Goal: Information Seeking & Learning: Learn about a topic

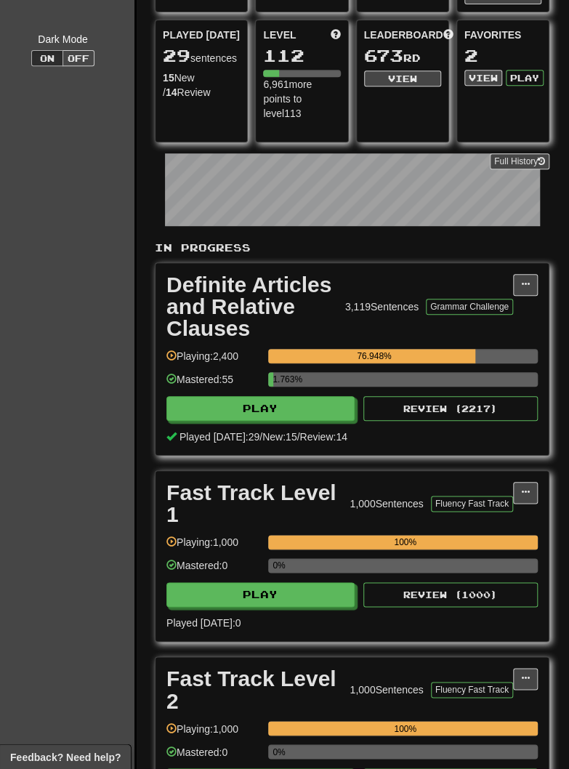
scroll to position [159, 22]
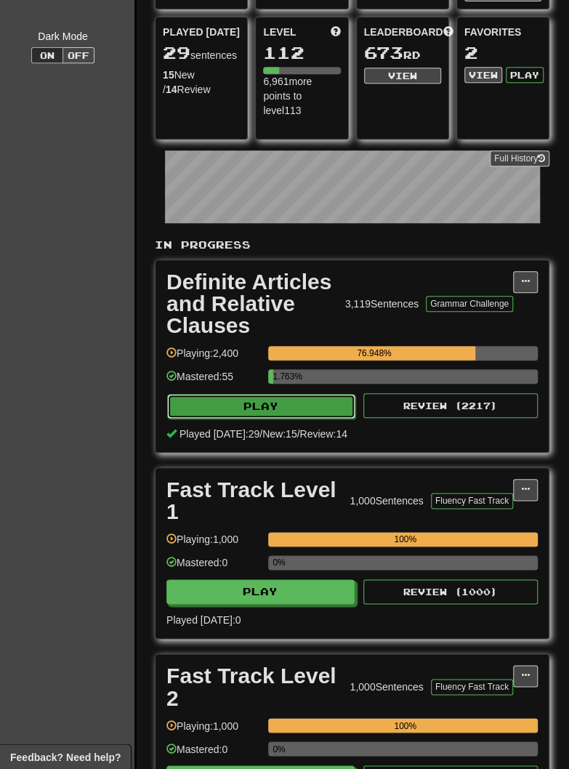
click at [211, 403] on button "Play" at bounding box center [261, 406] width 188 height 25
select select "********"
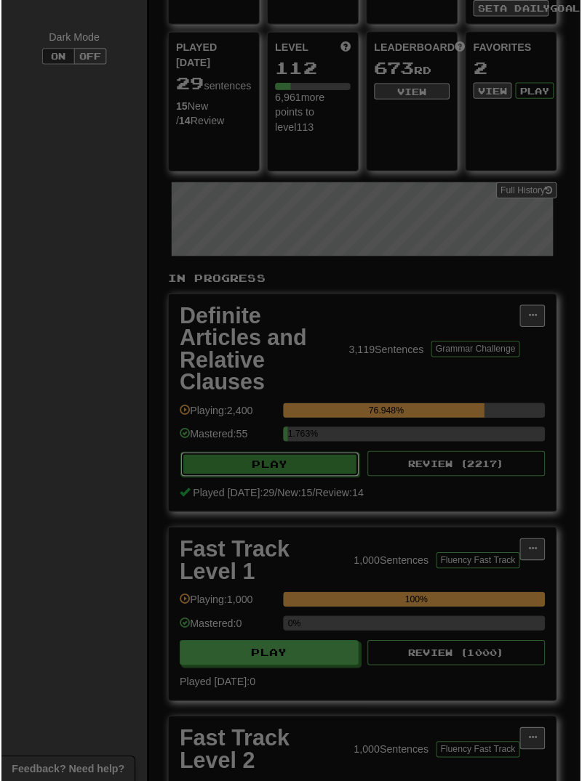
scroll to position [159, 10]
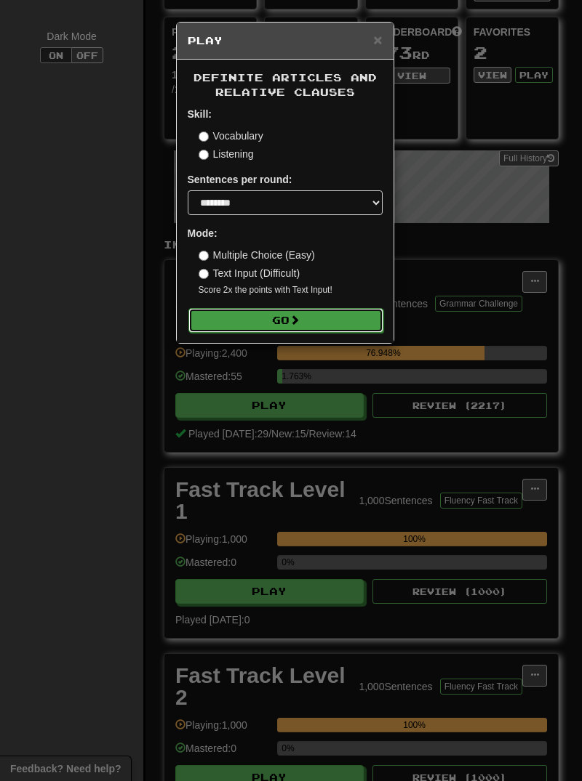
click at [228, 325] on button "Go" at bounding box center [285, 320] width 195 height 25
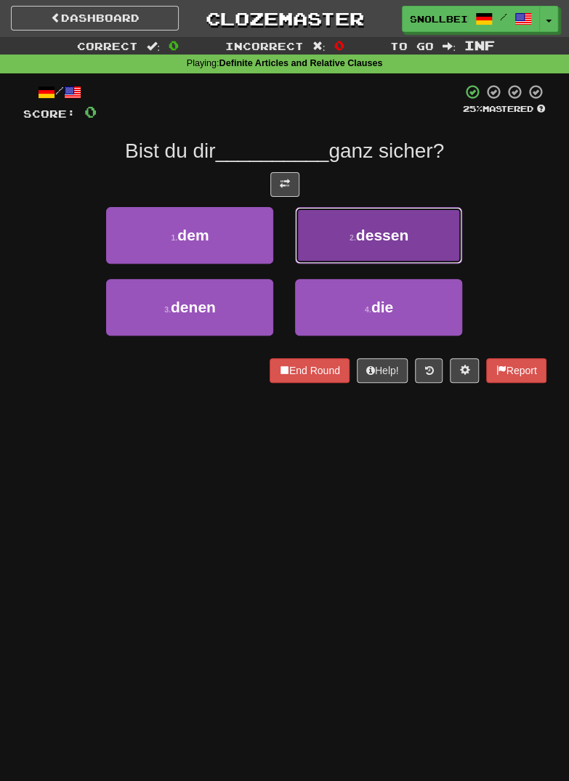
click at [422, 229] on button "2 . dessen" at bounding box center [378, 235] width 167 height 57
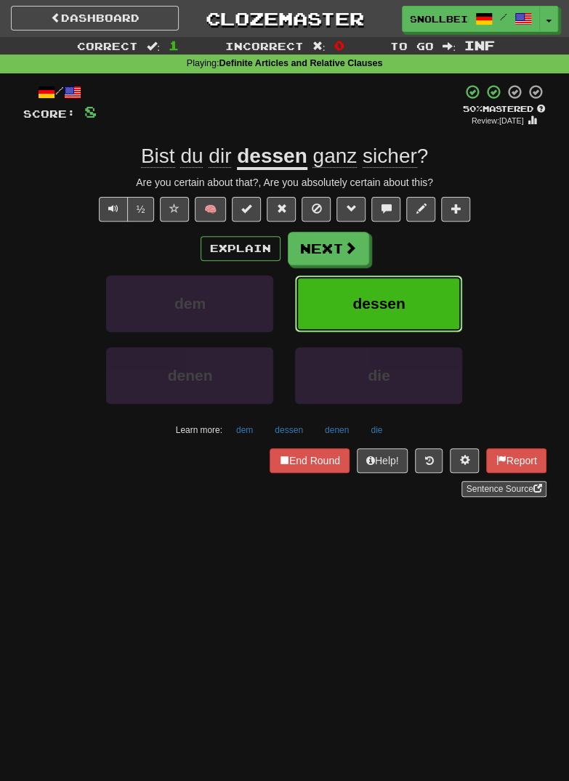
click at [425, 304] on button "dessen" at bounding box center [378, 303] width 167 height 57
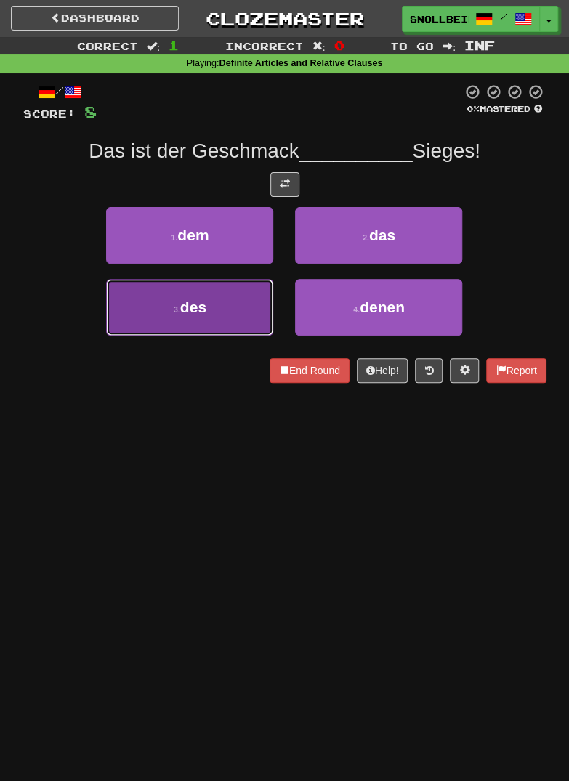
click at [174, 310] on small "3 ." at bounding box center [177, 309] width 7 height 9
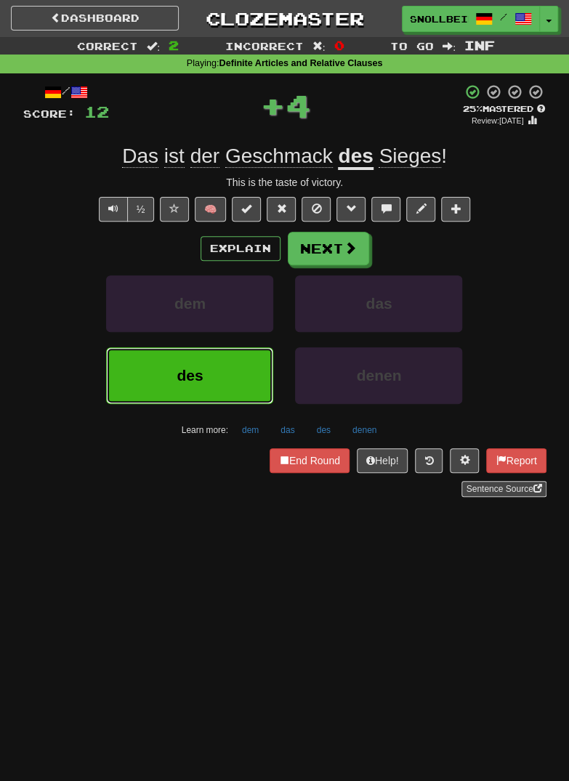
click at [188, 382] on span "des" at bounding box center [190, 375] width 26 height 17
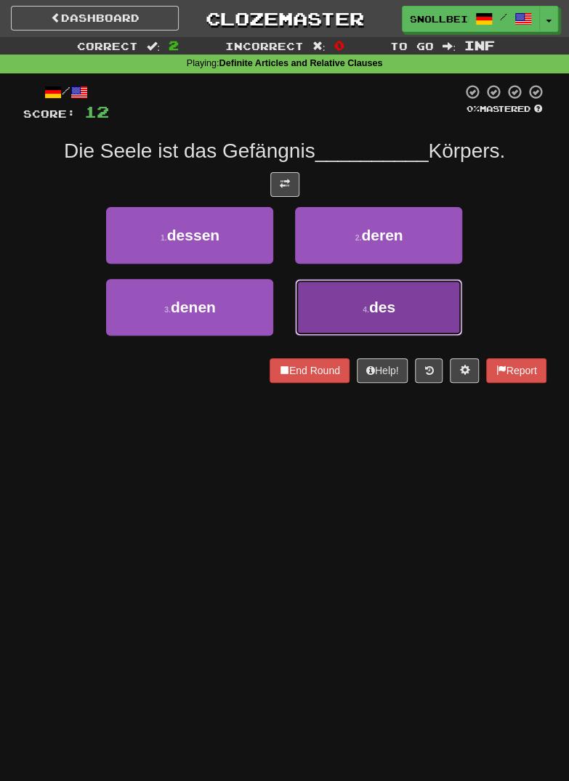
click at [433, 301] on button "4 . des" at bounding box center [378, 307] width 167 height 57
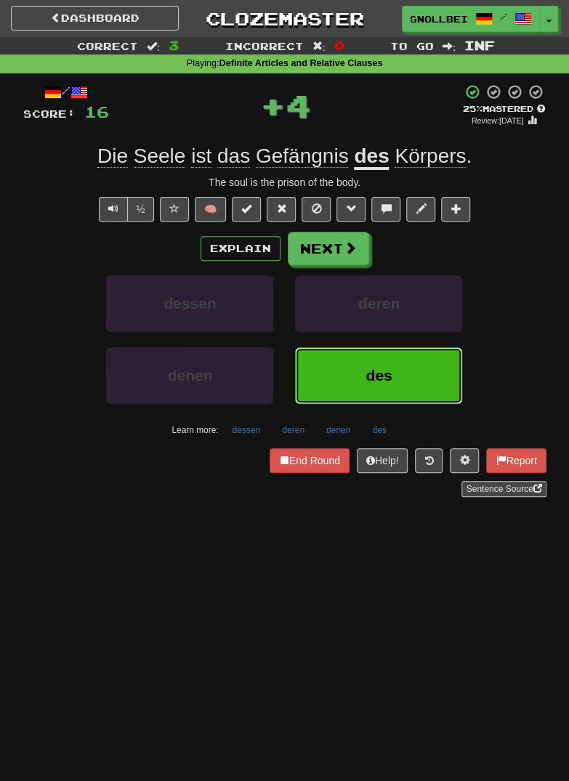
click at [407, 372] on button "des" at bounding box center [378, 375] width 167 height 57
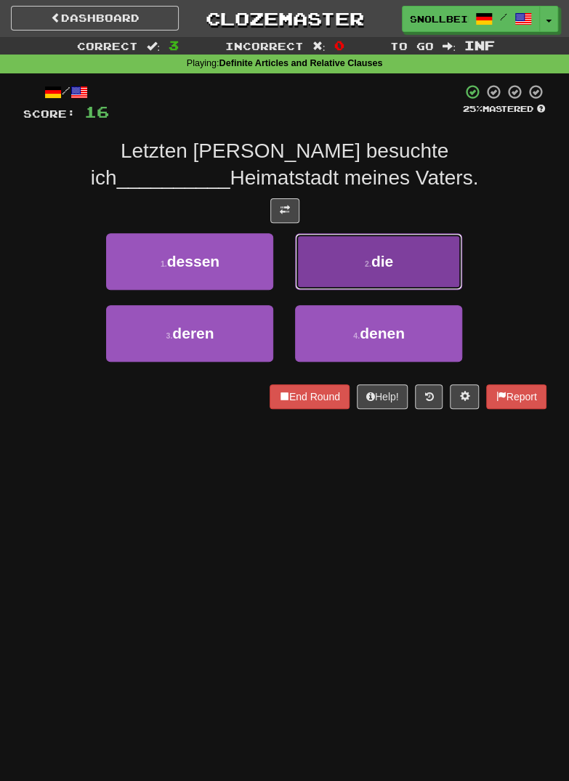
click at [441, 265] on button "2 . die" at bounding box center [378, 261] width 167 height 57
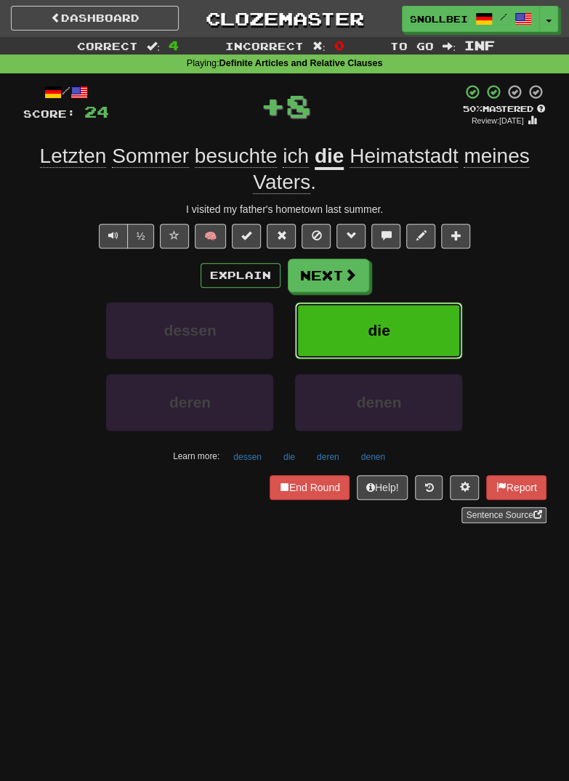
click at [413, 332] on button "die" at bounding box center [378, 330] width 167 height 57
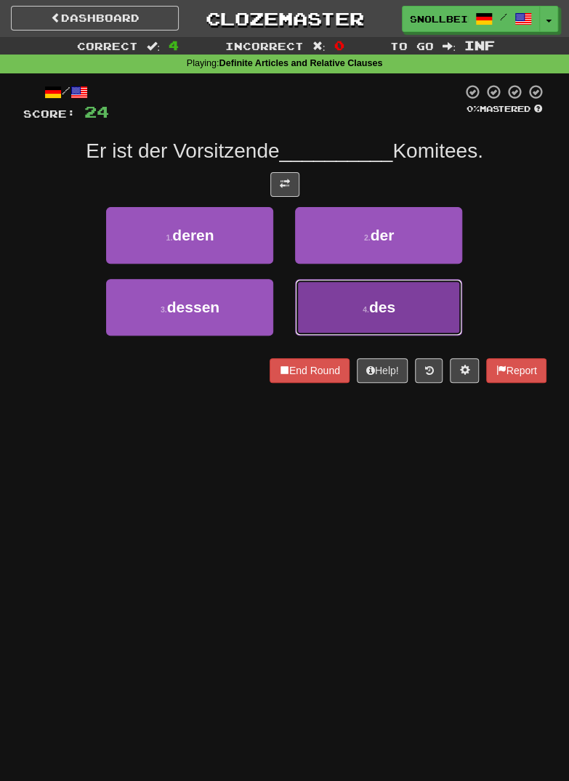
click at [424, 305] on button "4 . des" at bounding box center [378, 307] width 167 height 57
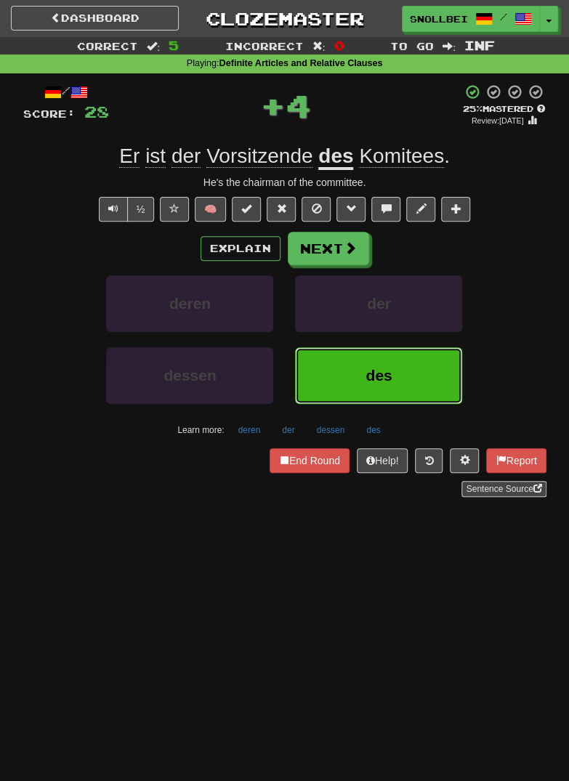
click at [409, 360] on button "des" at bounding box center [378, 375] width 167 height 57
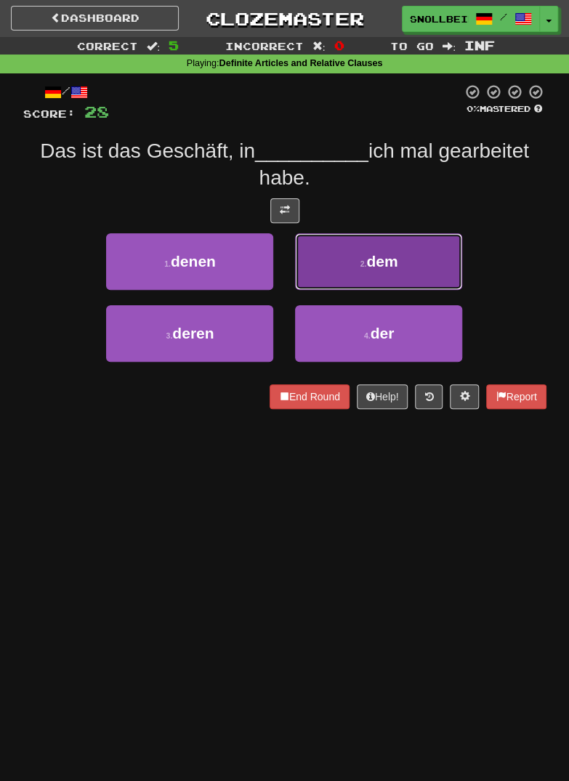
click at [433, 268] on button "2 . dem" at bounding box center [378, 261] width 167 height 57
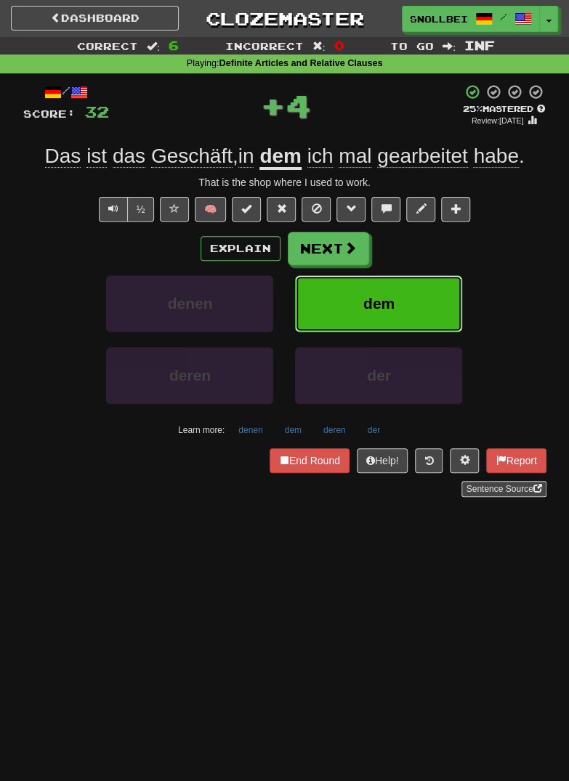
click at [427, 310] on button "dem" at bounding box center [378, 303] width 167 height 57
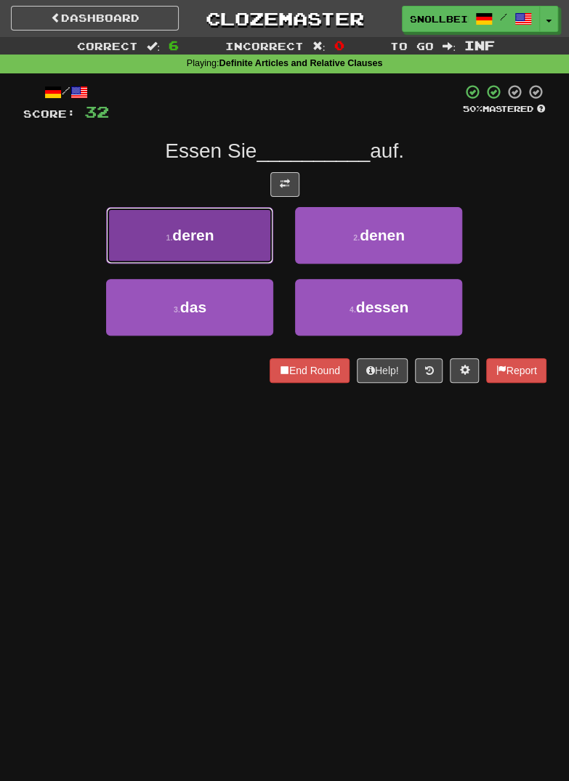
click at [167, 242] on button "1 . deren" at bounding box center [189, 235] width 167 height 57
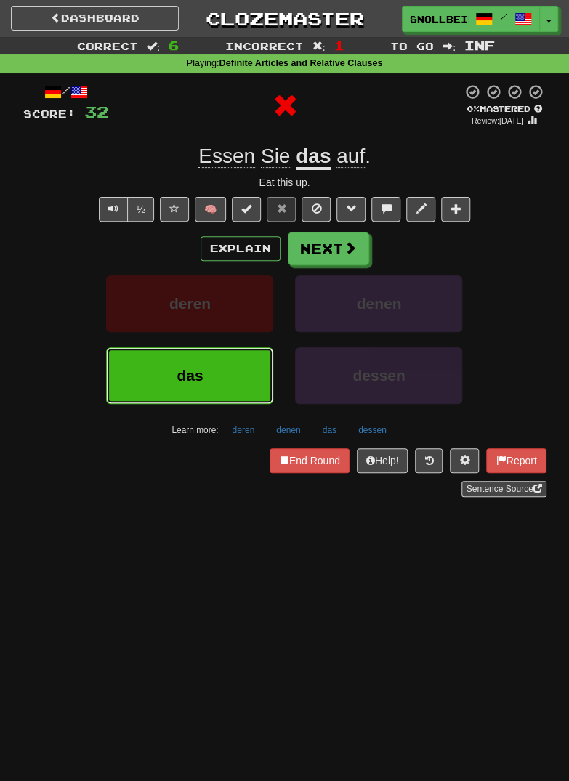
click at [192, 373] on span "das" at bounding box center [190, 375] width 26 height 17
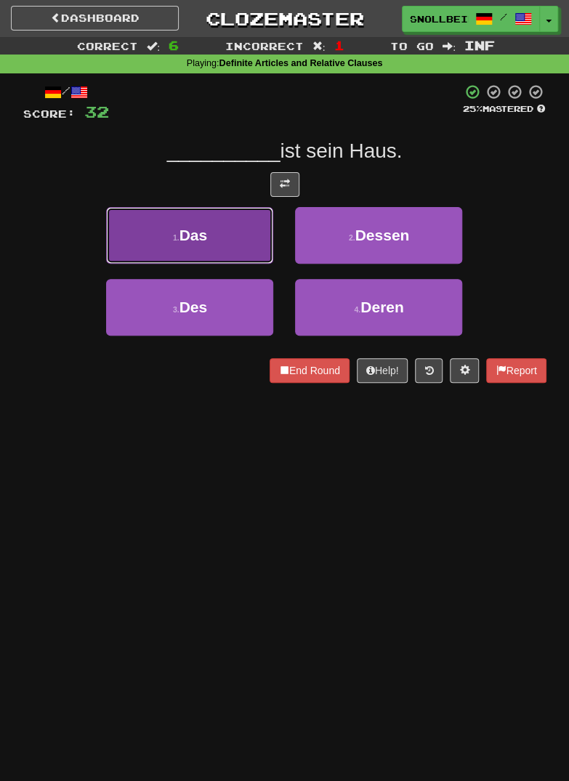
click at [156, 230] on button "1 . Das" at bounding box center [189, 235] width 167 height 57
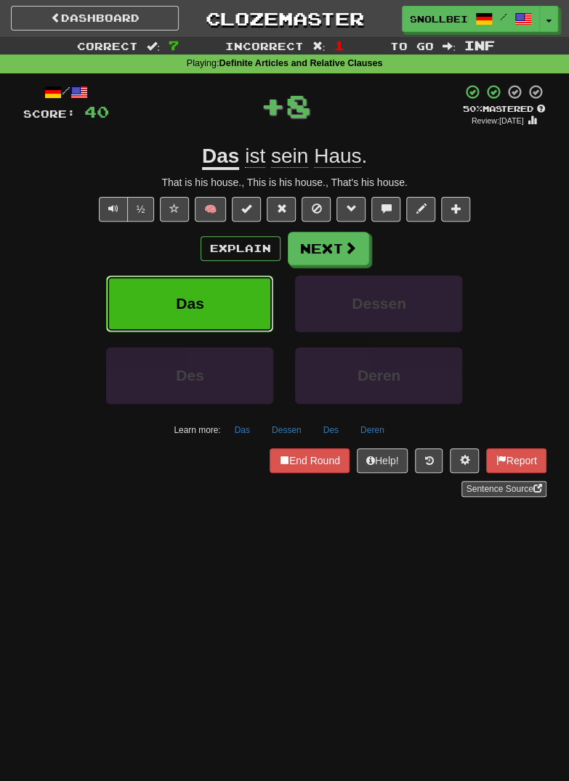
click at [184, 291] on button "Das" at bounding box center [189, 303] width 167 height 57
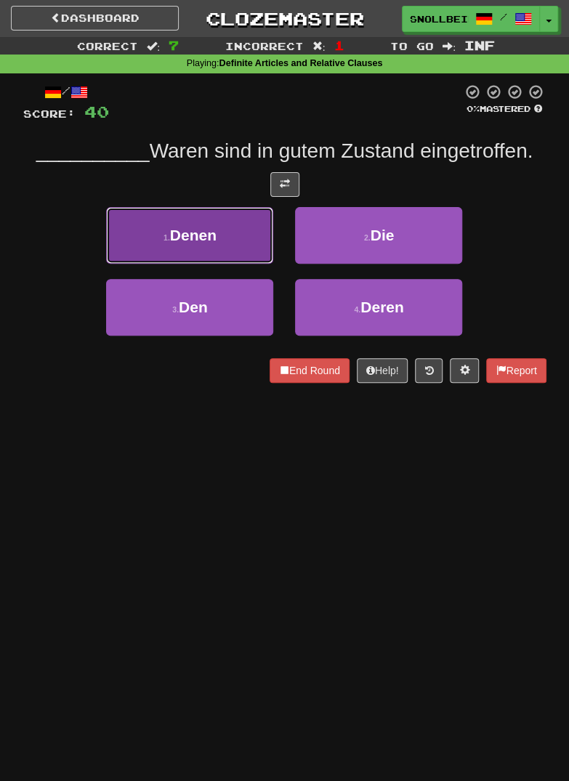
click at [154, 245] on button "1 . Denen" at bounding box center [189, 235] width 167 height 57
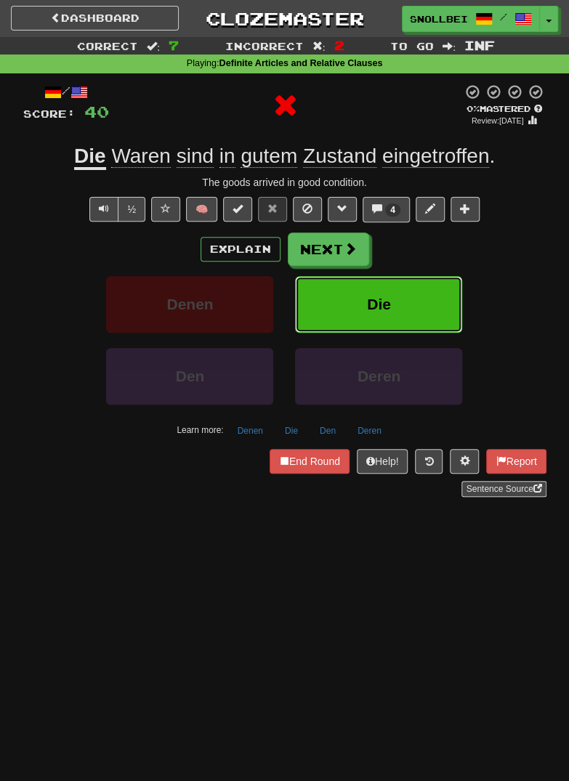
click at [398, 300] on button "Die" at bounding box center [378, 304] width 167 height 57
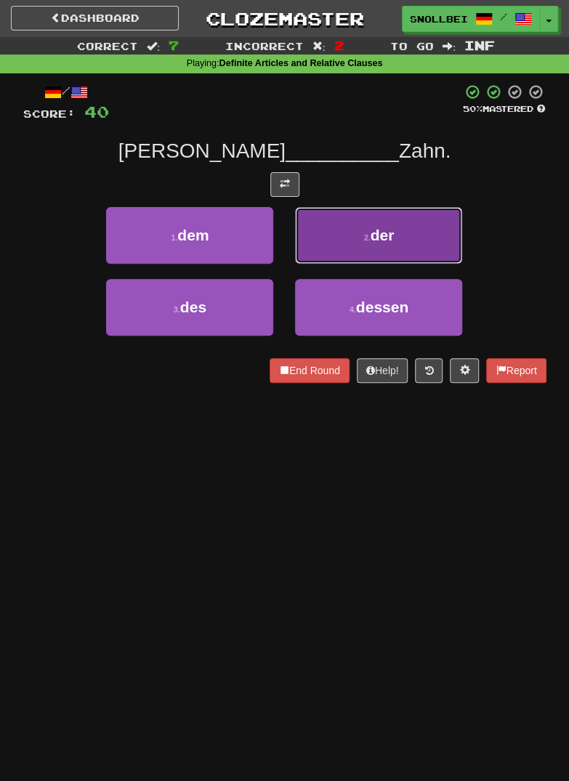
click at [427, 237] on button "2 . der" at bounding box center [378, 235] width 167 height 57
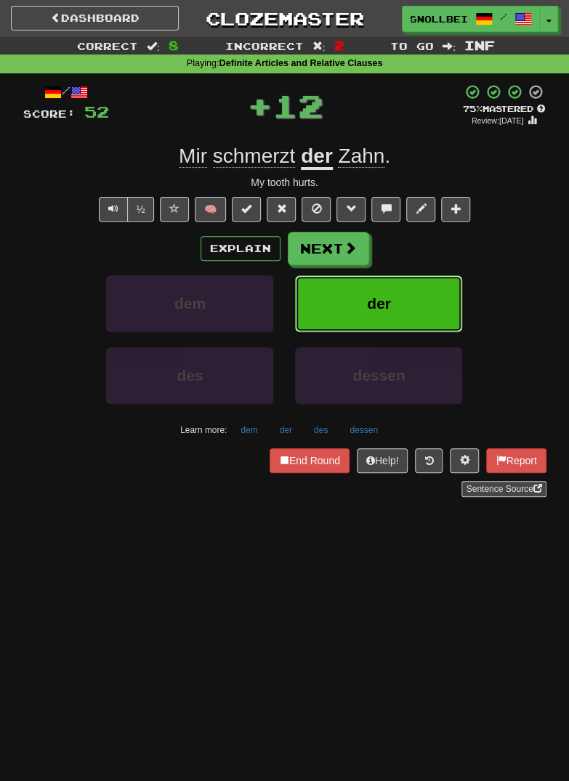
click at [421, 305] on button "der" at bounding box center [378, 303] width 167 height 57
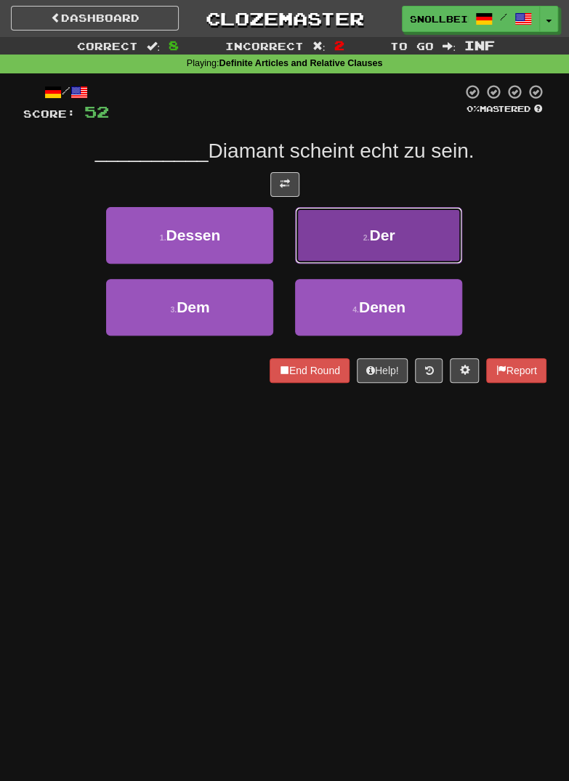
click at [424, 241] on button "2 . Der" at bounding box center [378, 235] width 167 height 57
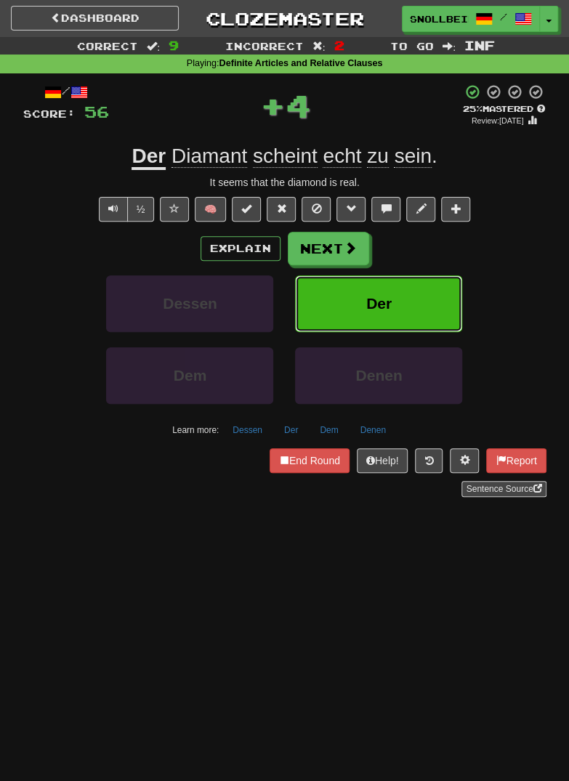
click at [418, 293] on button "Der" at bounding box center [378, 303] width 167 height 57
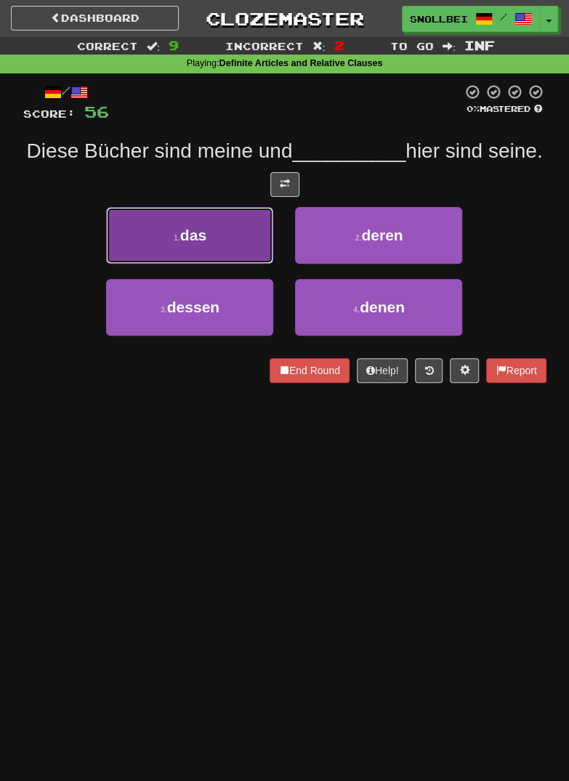
click at [152, 257] on button "1 . das" at bounding box center [189, 235] width 167 height 57
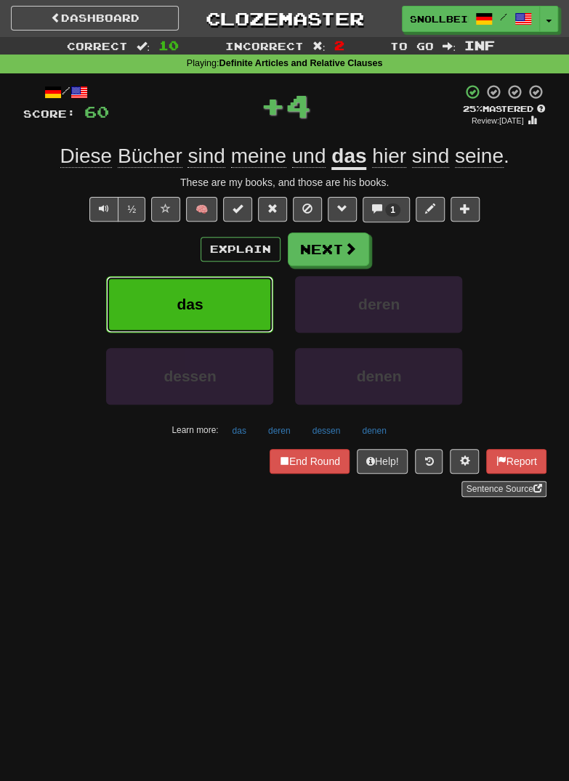
click at [170, 303] on button "das" at bounding box center [189, 304] width 167 height 57
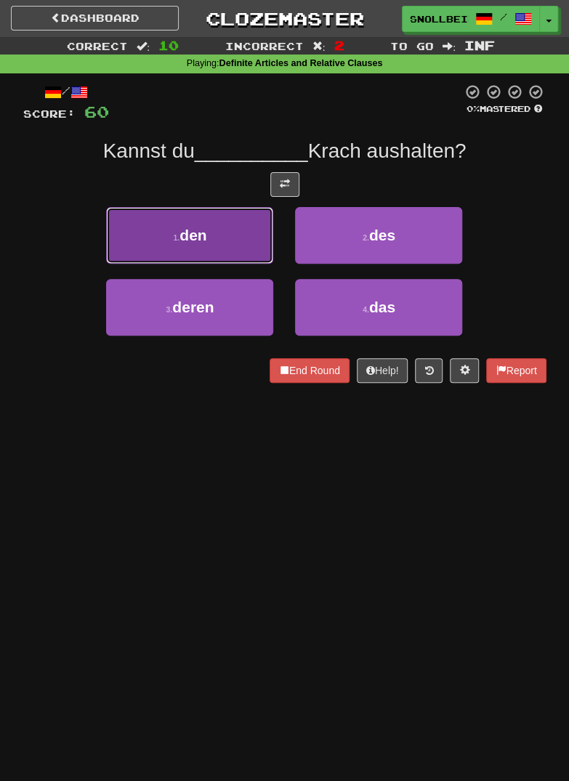
click at [164, 242] on button "1 . den" at bounding box center [189, 235] width 167 height 57
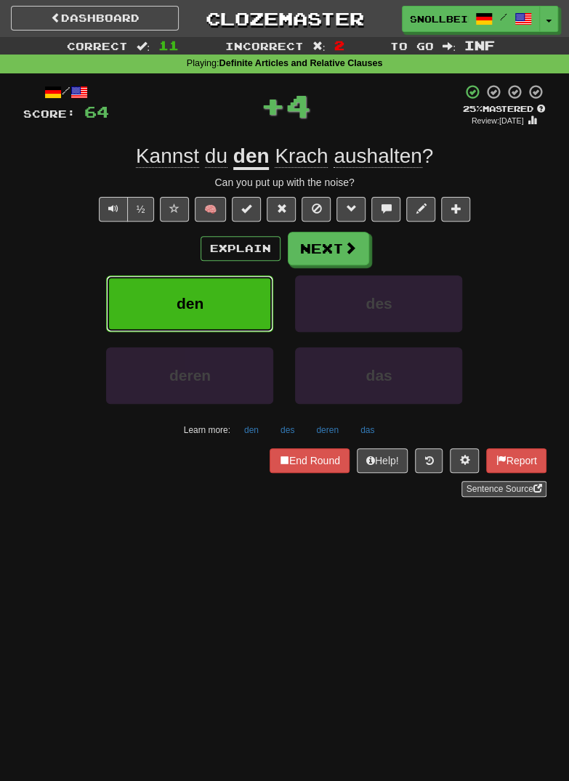
click at [176, 292] on button "den" at bounding box center [189, 303] width 167 height 57
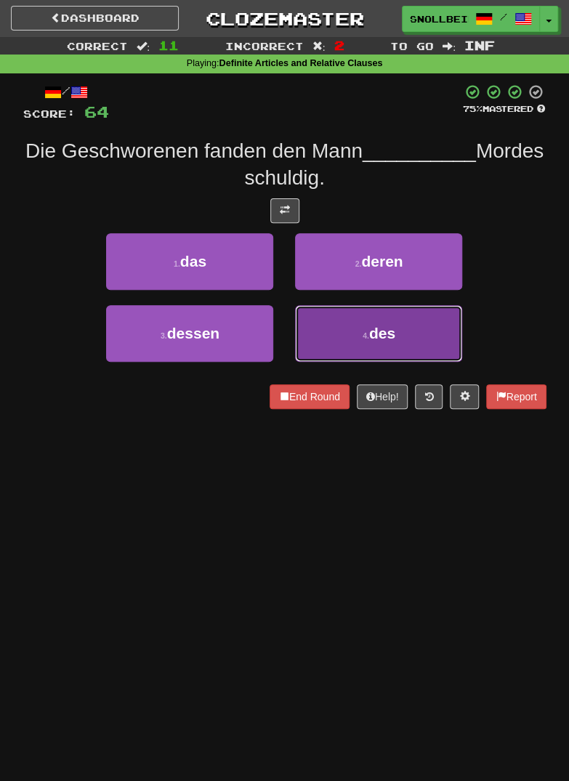
click at [414, 331] on button "4 . des" at bounding box center [378, 333] width 167 height 57
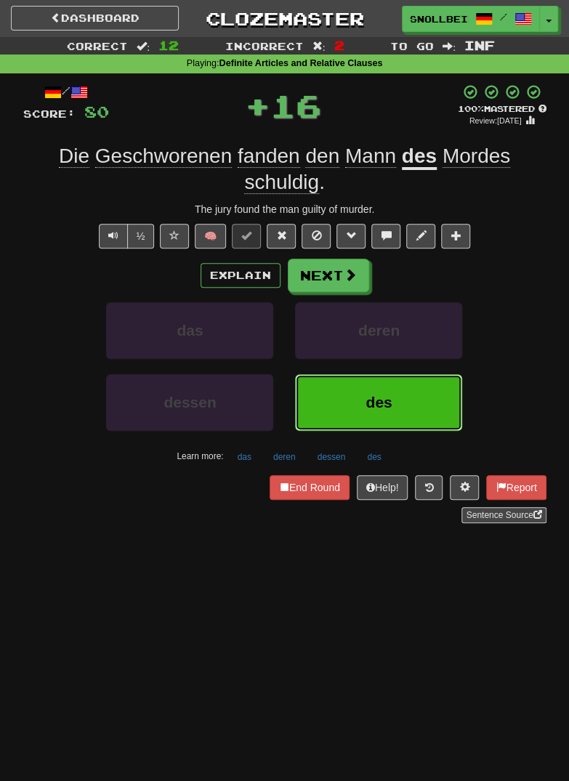
click at [402, 390] on button "des" at bounding box center [378, 402] width 167 height 57
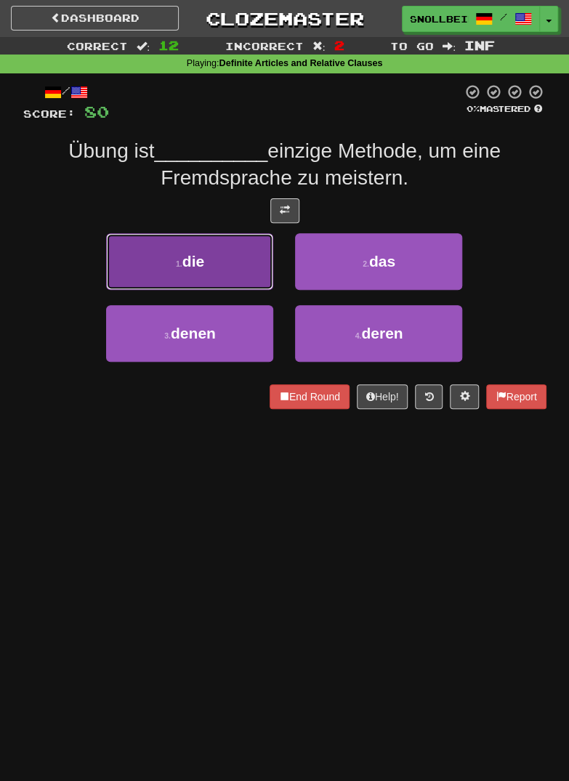
click at [166, 268] on button "1 . die" at bounding box center [189, 261] width 167 height 57
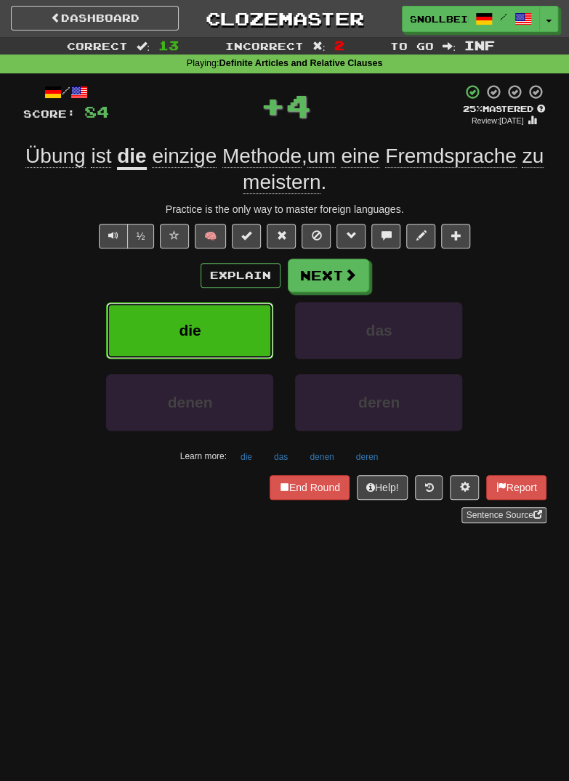
click at [185, 330] on span "die" at bounding box center [190, 330] width 22 height 17
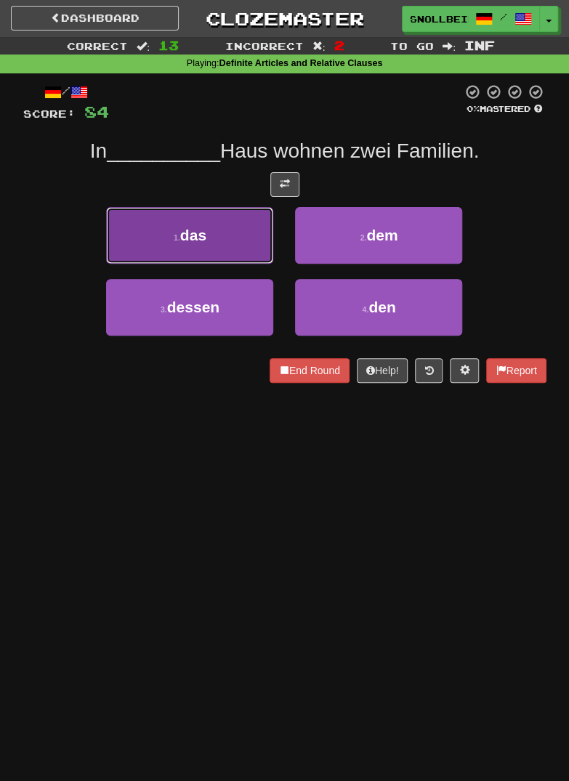
click at [153, 246] on button "1 . das" at bounding box center [189, 235] width 167 height 57
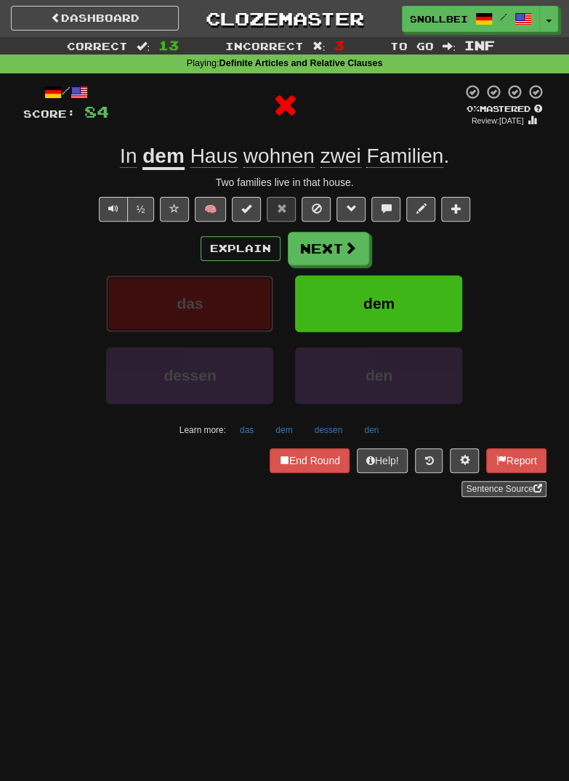
scroll to position [3, 0]
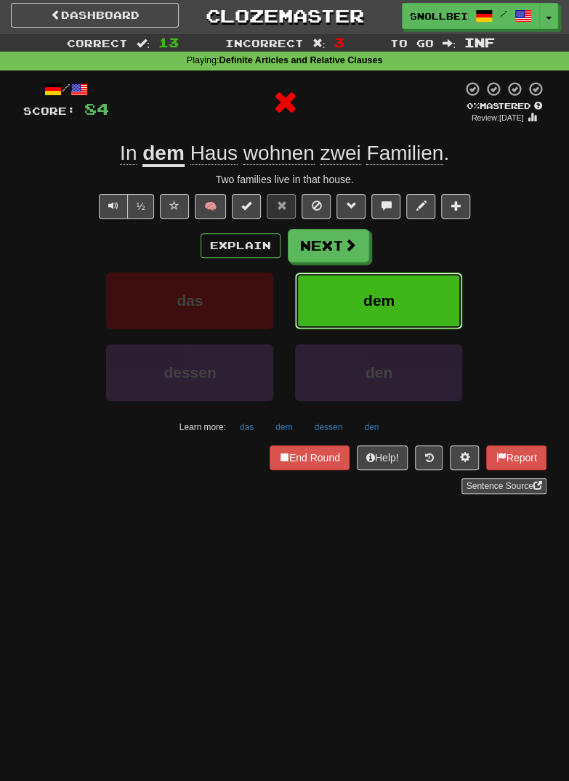
click at [408, 298] on button "dem" at bounding box center [378, 301] width 167 height 57
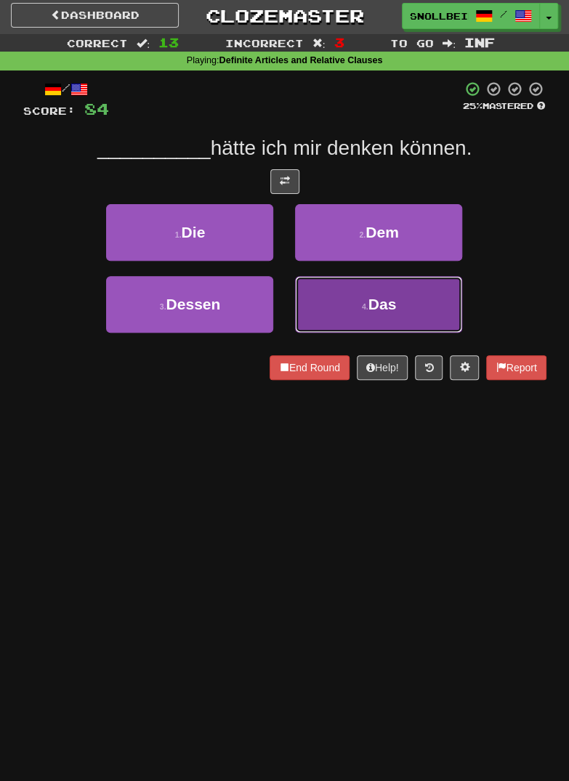
click at [403, 310] on button "4 . Das" at bounding box center [378, 304] width 167 height 57
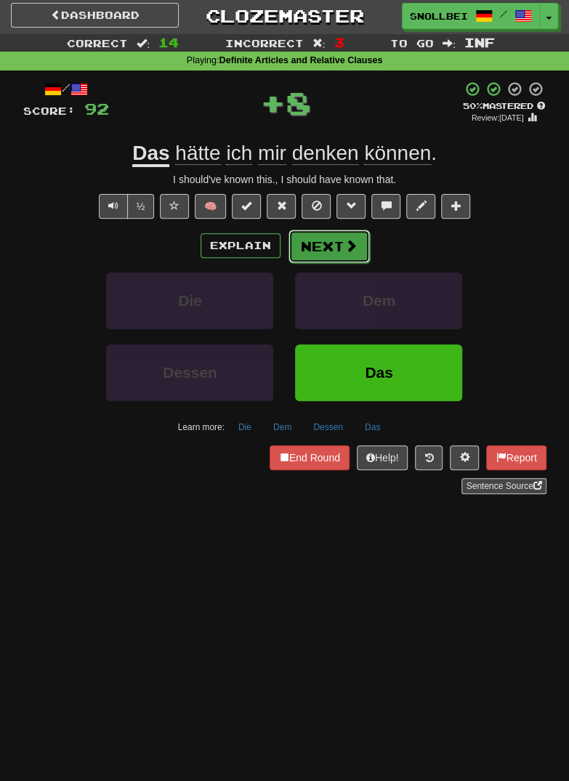
click at [349, 239] on span at bounding box center [351, 245] width 13 height 13
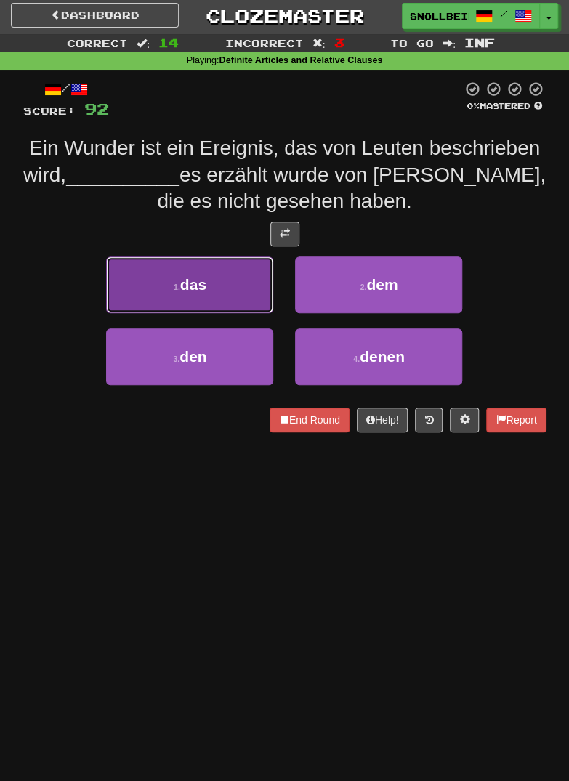
click at [174, 291] on small "1 ." at bounding box center [177, 287] width 7 height 9
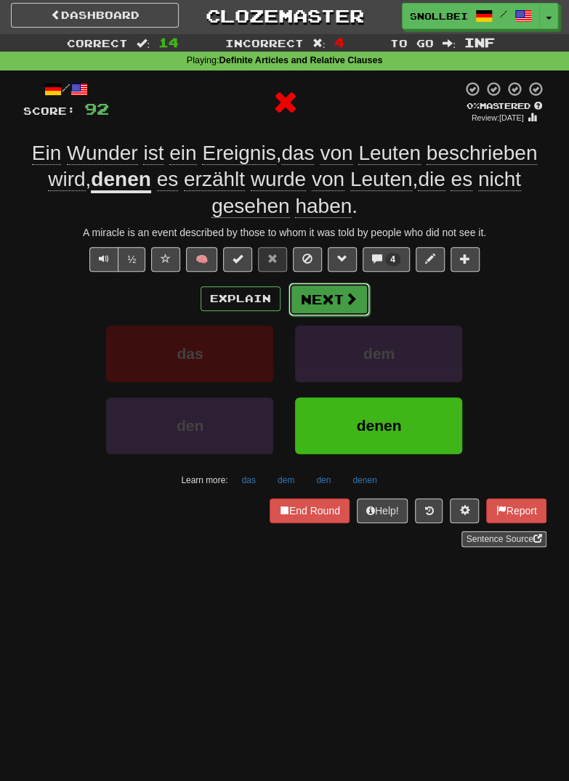
click at [345, 298] on span at bounding box center [351, 298] width 13 height 13
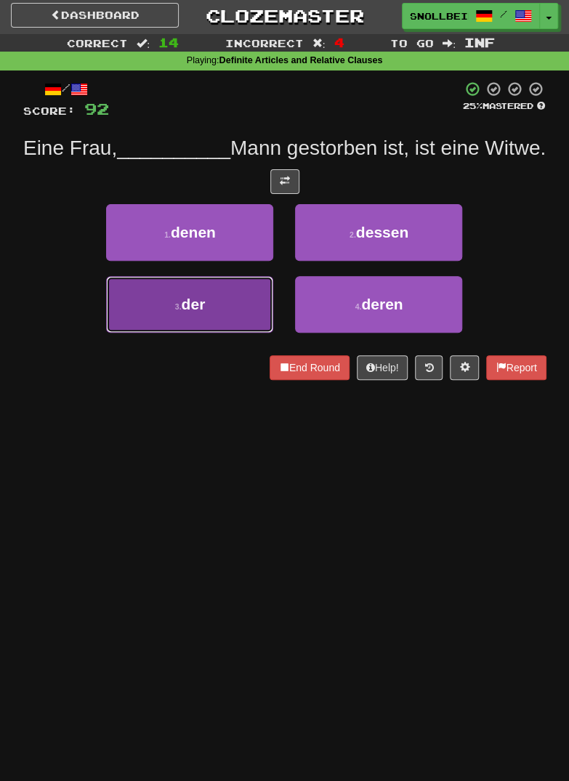
click at [188, 313] on span "der" at bounding box center [194, 304] width 24 height 17
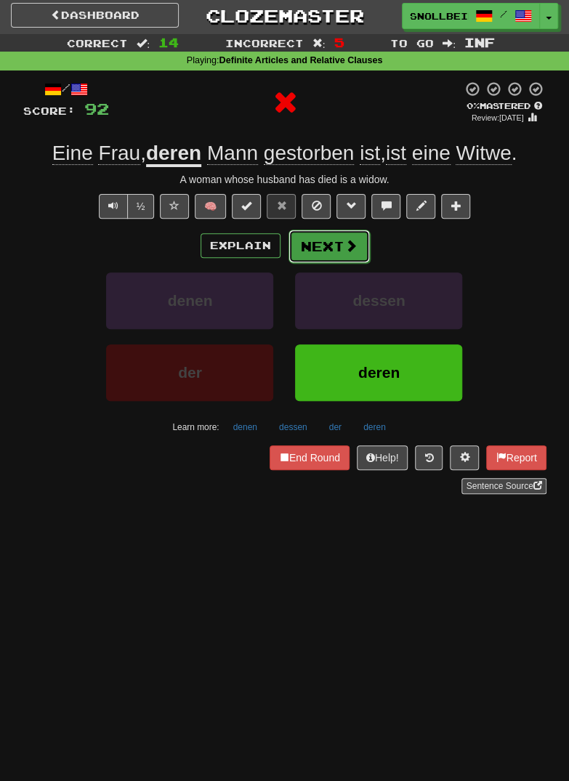
click at [345, 239] on span at bounding box center [351, 245] width 13 height 13
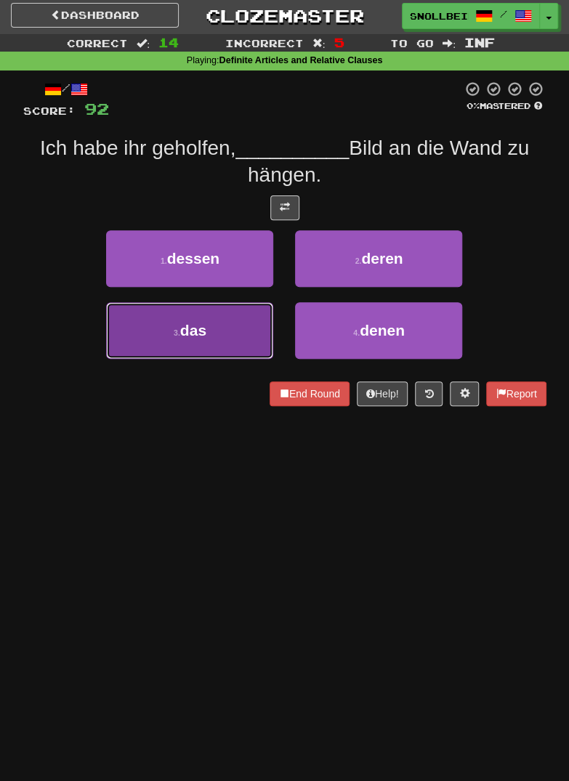
click at [184, 329] on span "das" at bounding box center [193, 330] width 26 height 17
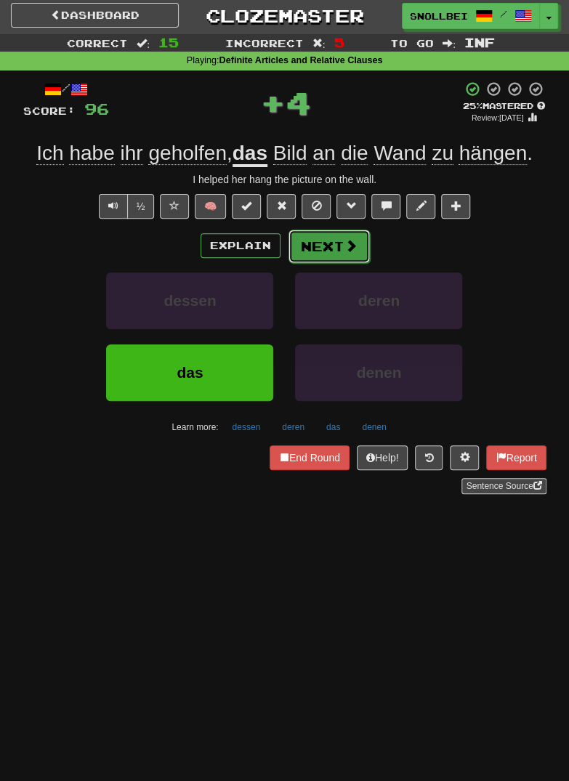
click at [350, 240] on span at bounding box center [351, 245] width 13 height 13
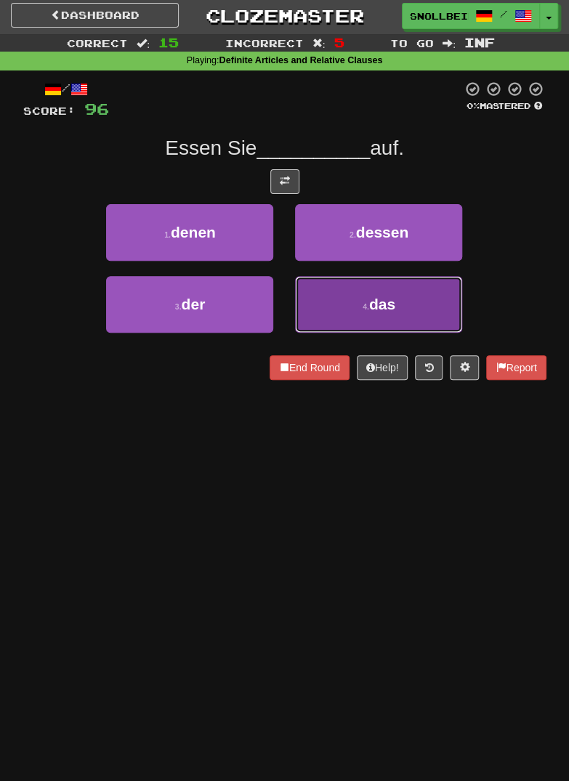
click at [412, 302] on button "4 . das" at bounding box center [378, 304] width 167 height 57
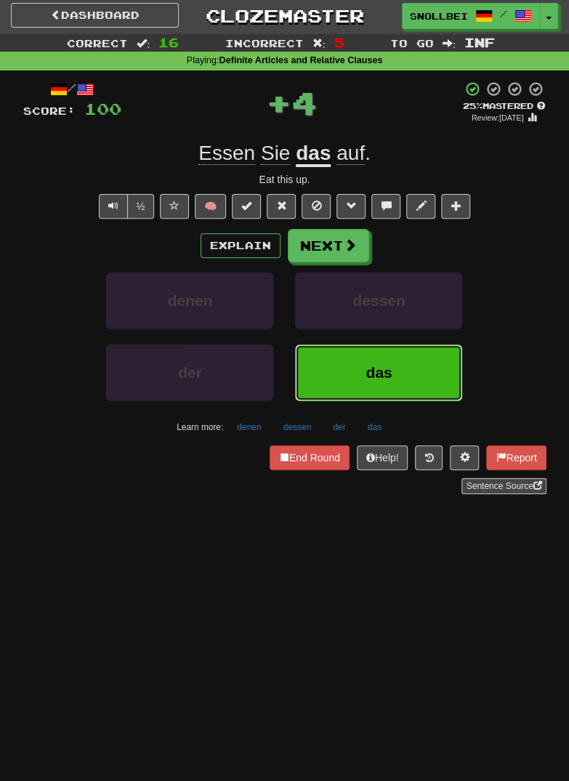
click at [398, 376] on button "das" at bounding box center [378, 373] width 167 height 57
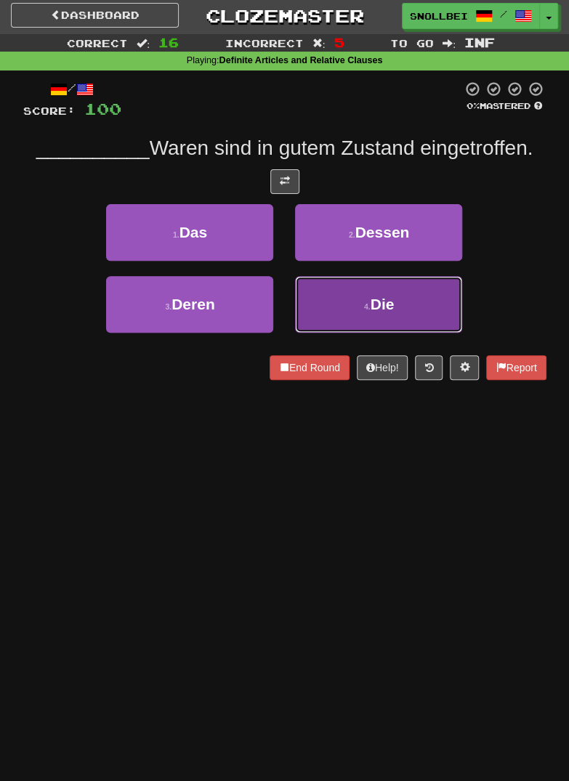
click at [415, 303] on button "4 . Die" at bounding box center [378, 304] width 167 height 57
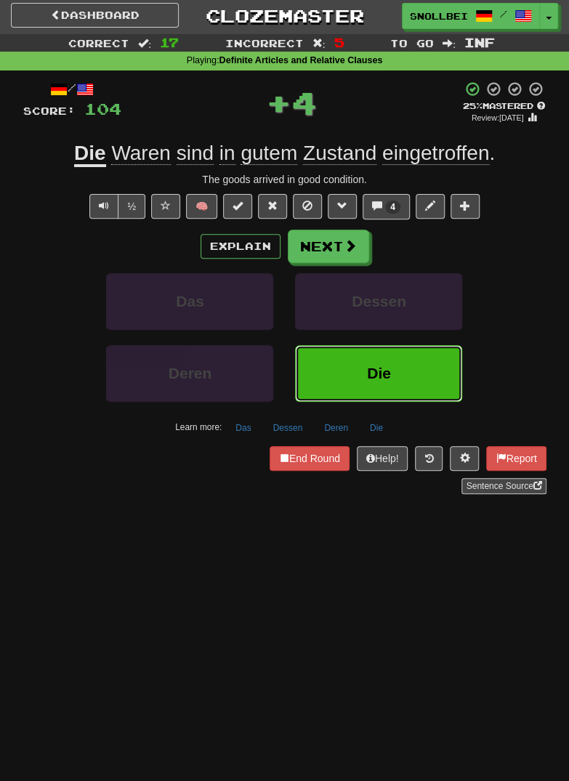
click at [406, 373] on button "Die" at bounding box center [378, 373] width 167 height 57
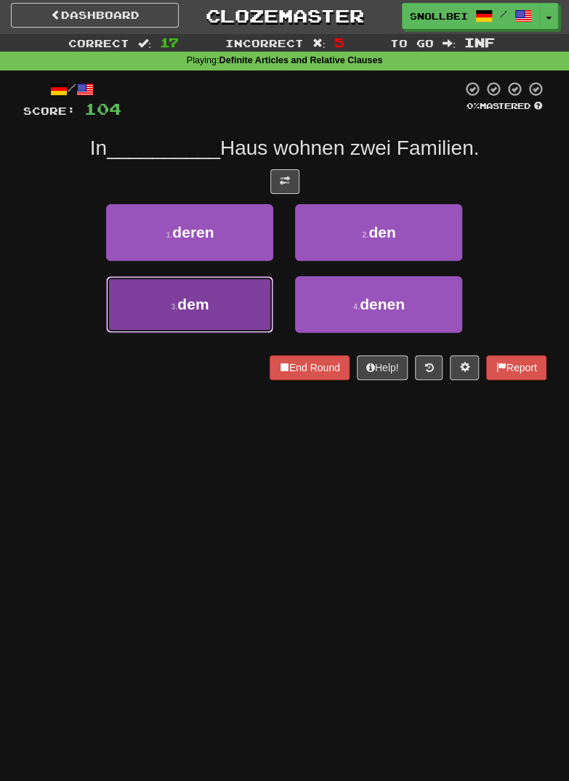
click at [187, 299] on span "dem" at bounding box center [192, 304] width 31 height 17
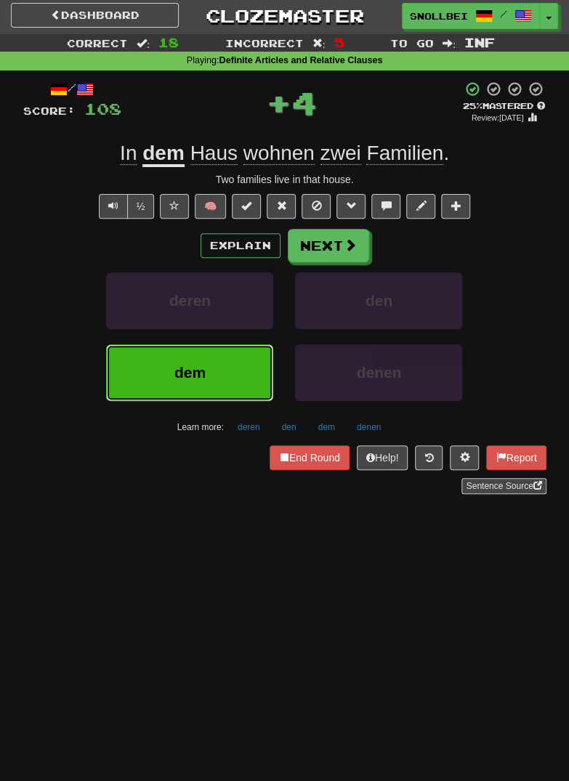
click at [189, 383] on button "dem" at bounding box center [189, 373] width 167 height 57
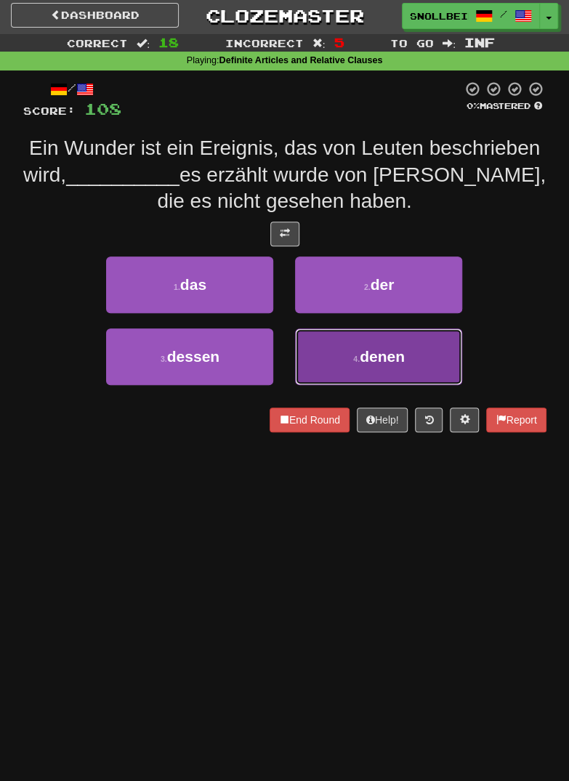
click at [402, 358] on span "denen" at bounding box center [382, 356] width 45 height 17
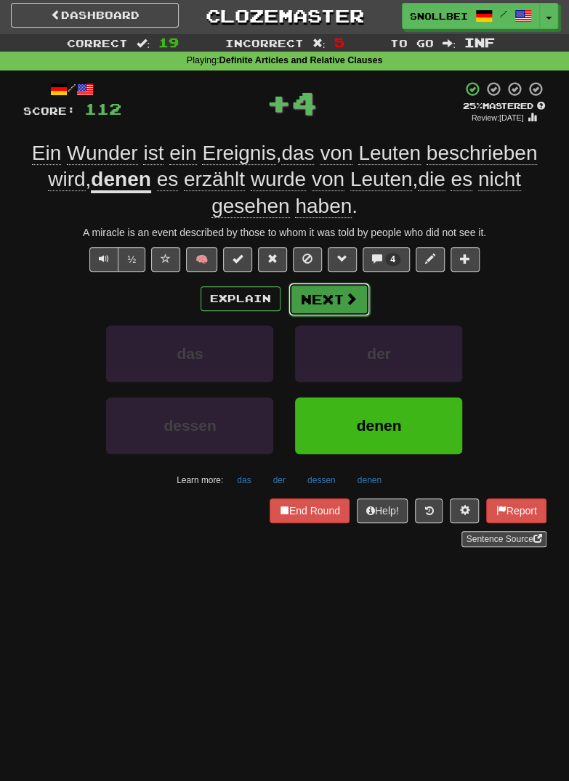
click at [355, 301] on button "Next" at bounding box center [329, 299] width 81 height 33
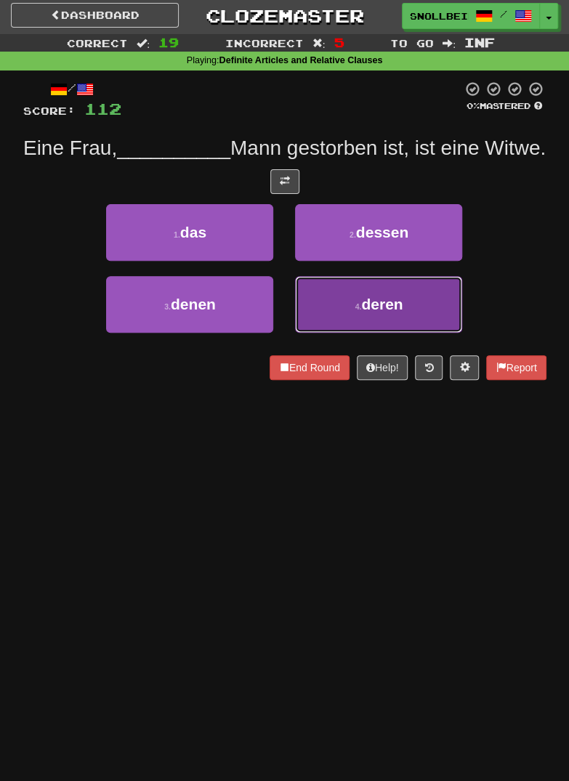
click at [412, 326] on button "4 . deren" at bounding box center [378, 304] width 167 height 57
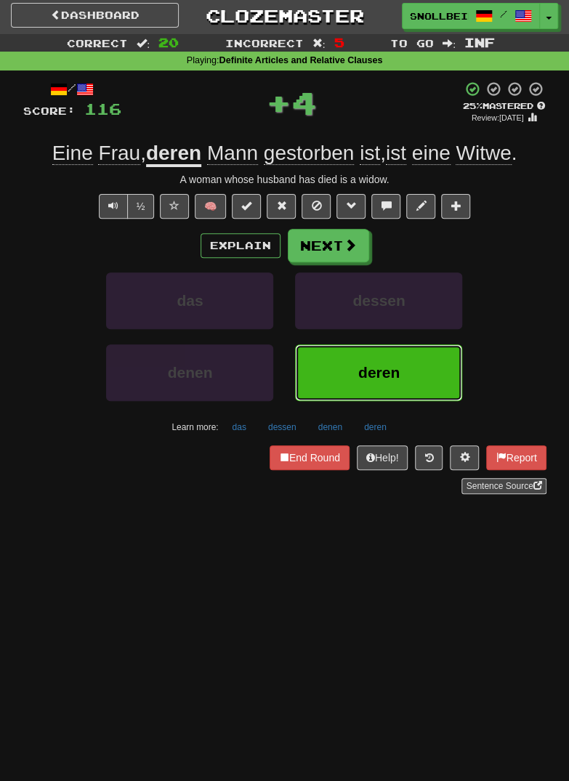
click at [396, 387] on button "deren" at bounding box center [378, 373] width 167 height 57
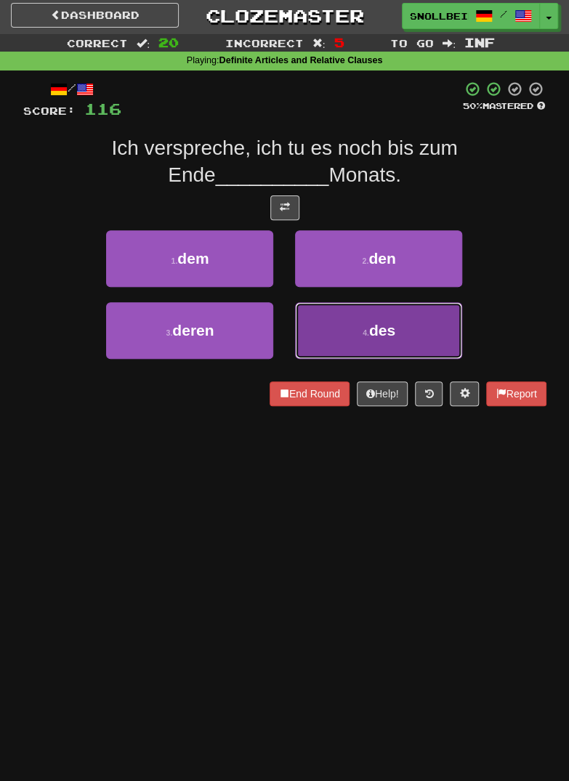
click at [412, 329] on button "4 . des" at bounding box center [378, 330] width 167 height 57
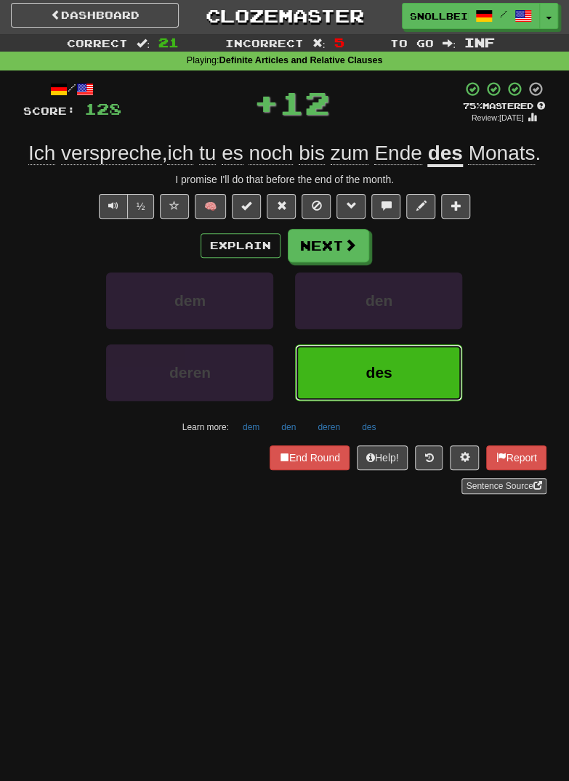
click at [408, 374] on button "des" at bounding box center [378, 373] width 167 height 57
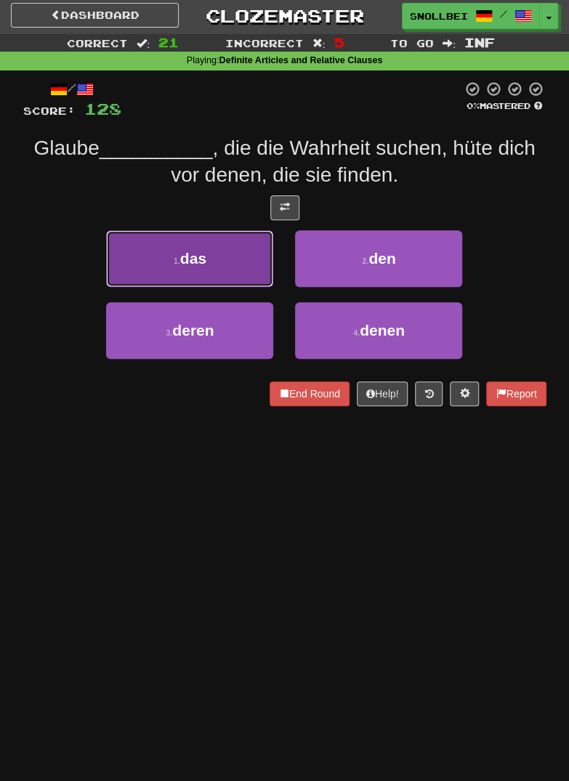
click at [154, 262] on button "1 . das" at bounding box center [189, 258] width 167 height 57
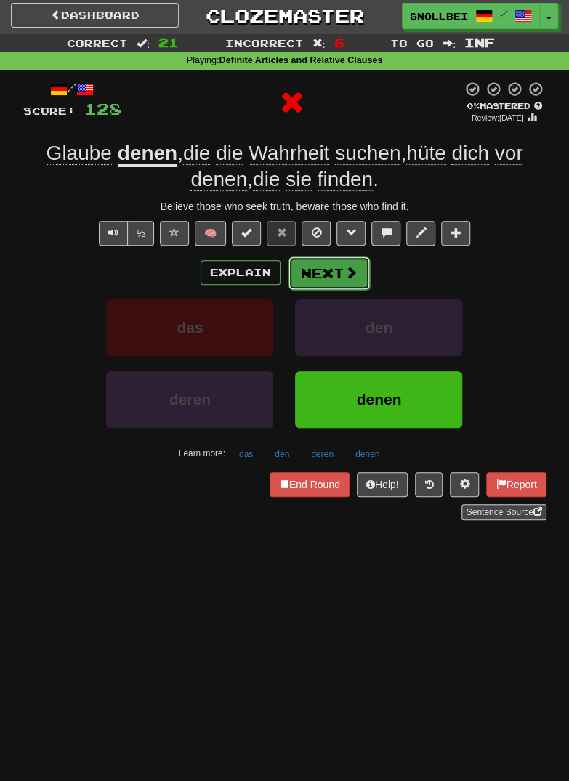
click at [351, 271] on span at bounding box center [351, 272] width 13 height 13
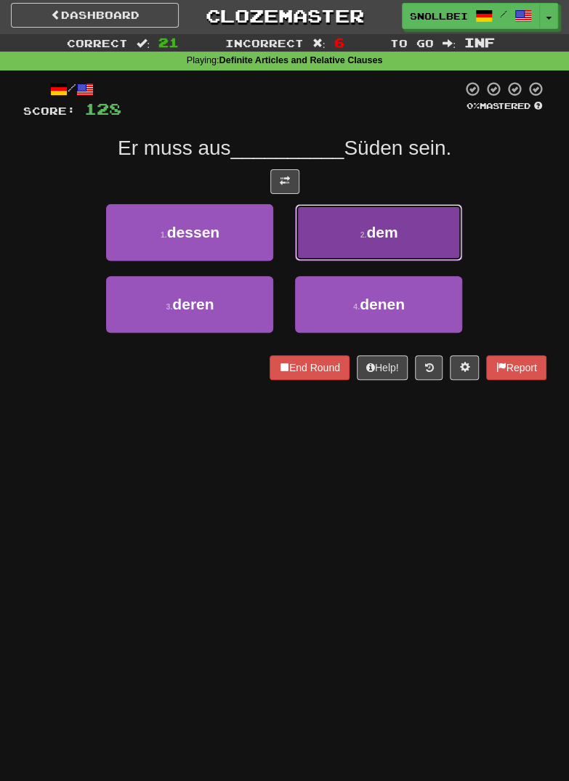
click at [426, 238] on button "2 . dem" at bounding box center [378, 232] width 167 height 57
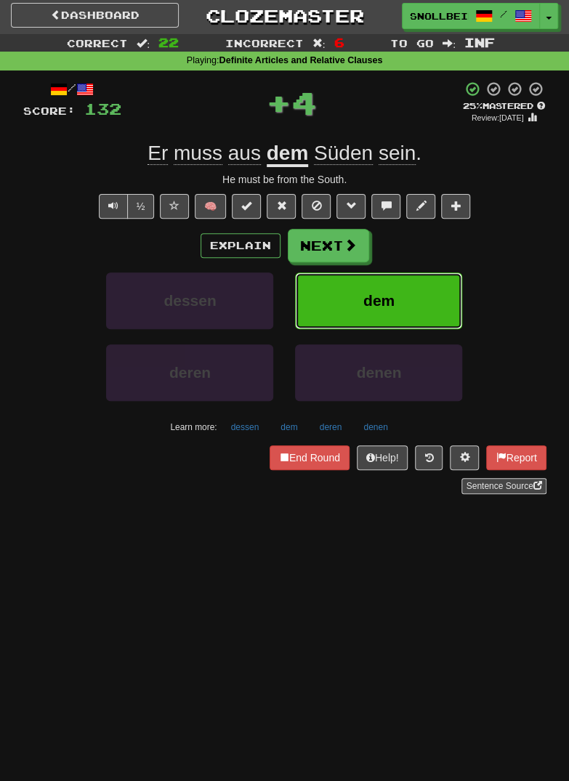
click at [414, 302] on button "dem" at bounding box center [378, 301] width 167 height 57
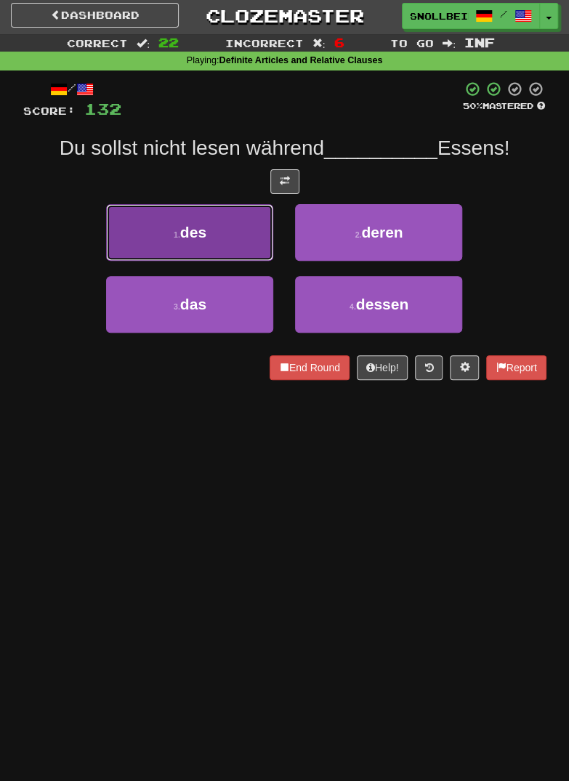
click at [155, 242] on button "1 . des" at bounding box center [189, 232] width 167 height 57
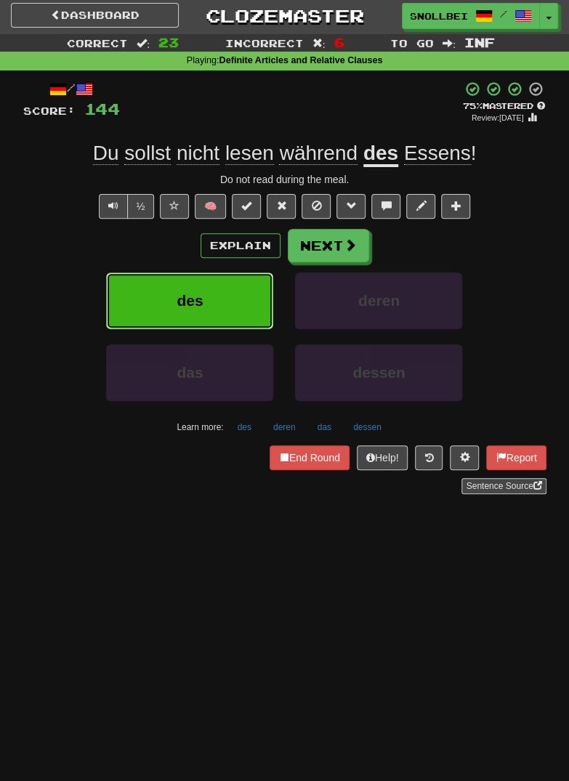
click at [176, 295] on button "des" at bounding box center [189, 301] width 167 height 57
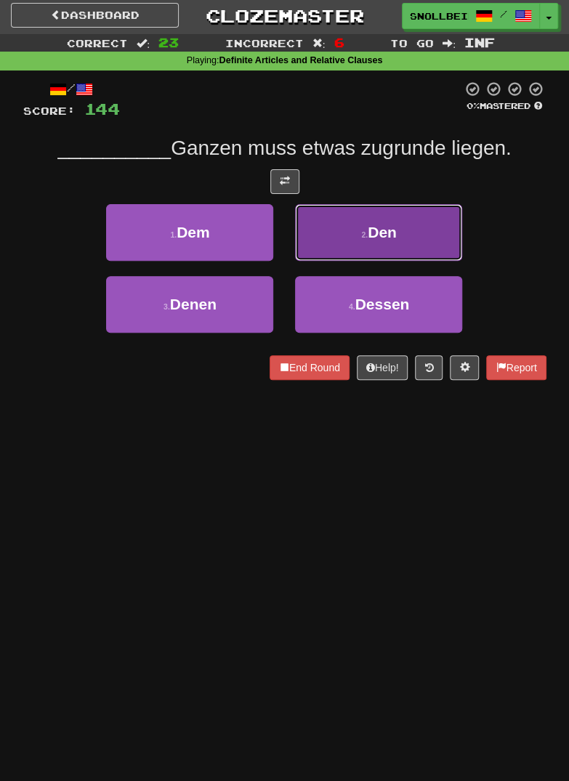
click at [425, 226] on button "2 . Den" at bounding box center [378, 232] width 167 height 57
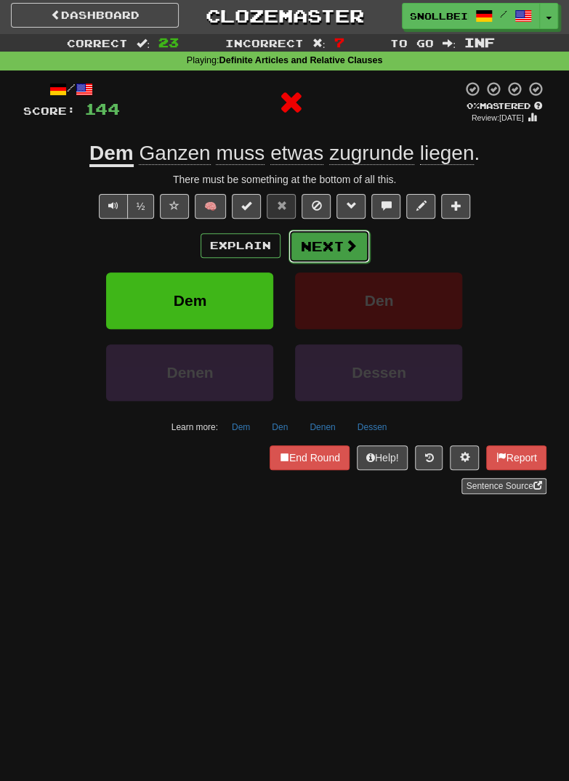
click at [348, 247] on span at bounding box center [351, 245] width 13 height 13
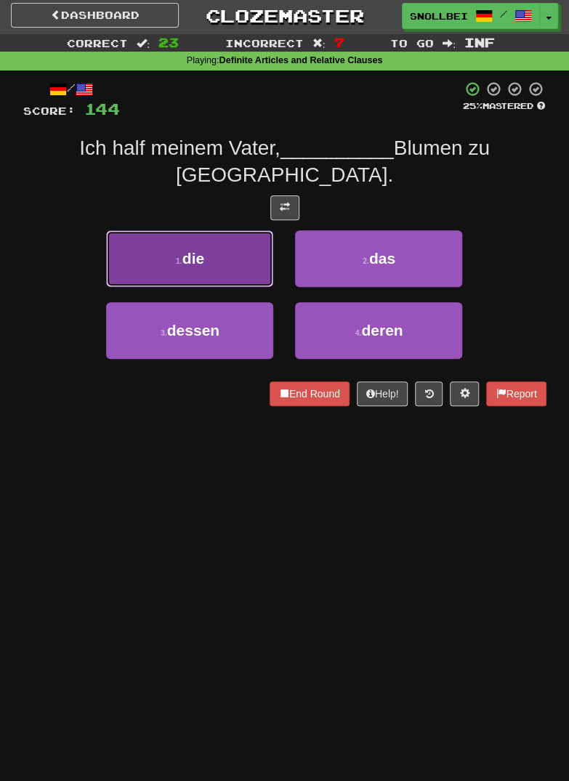
click at [154, 241] on button "1 . die" at bounding box center [189, 258] width 167 height 57
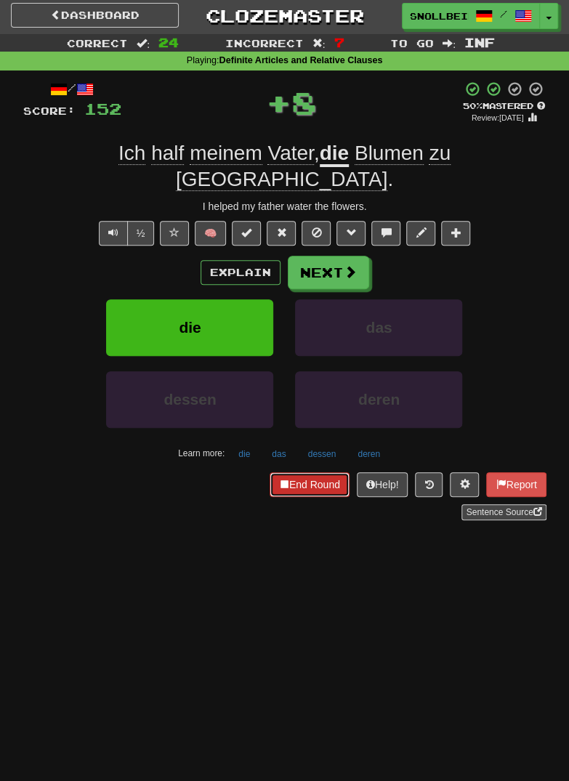
click at [302, 472] on button "End Round" at bounding box center [310, 484] width 80 height 25
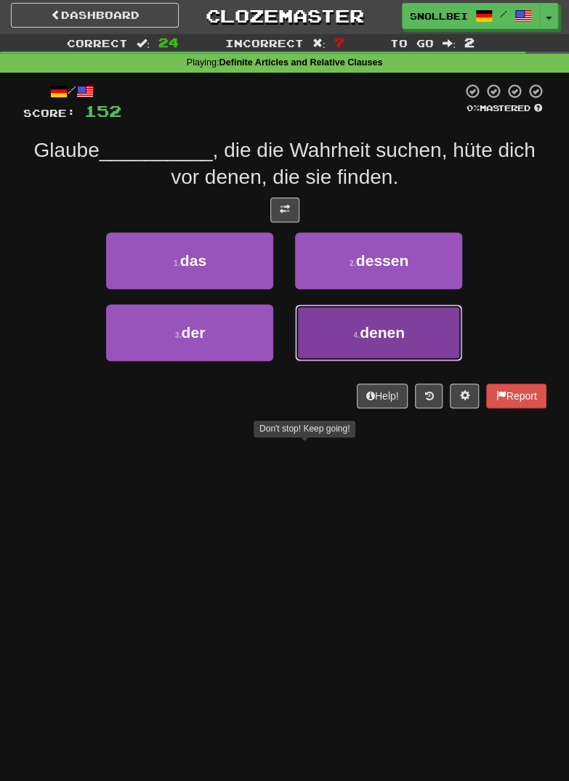
click at [399, 337] on span "denen" at bounding box center [382, 332] width 45 height 17
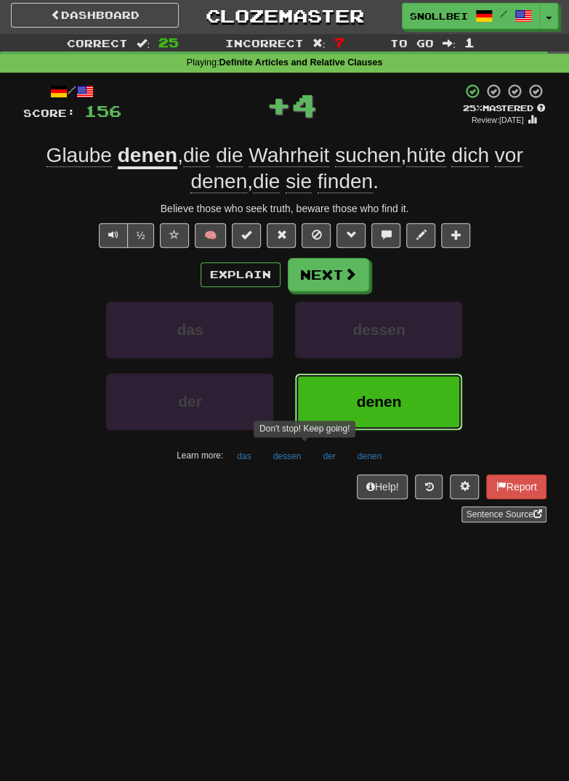
click at [378, 393] on span "denen" at bounding box center [379, 401] width 45 height 17
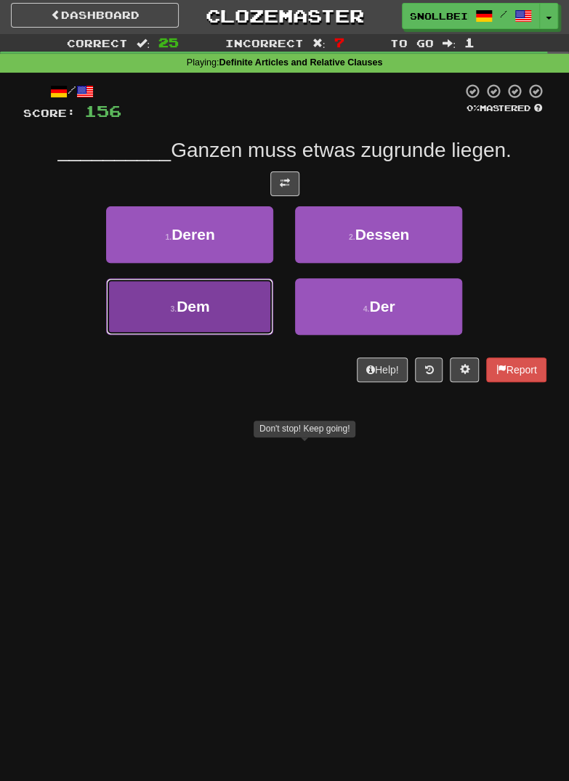
click at [171, 305] on small "3 ." at bounding box center [173, 309] width 7 height 9
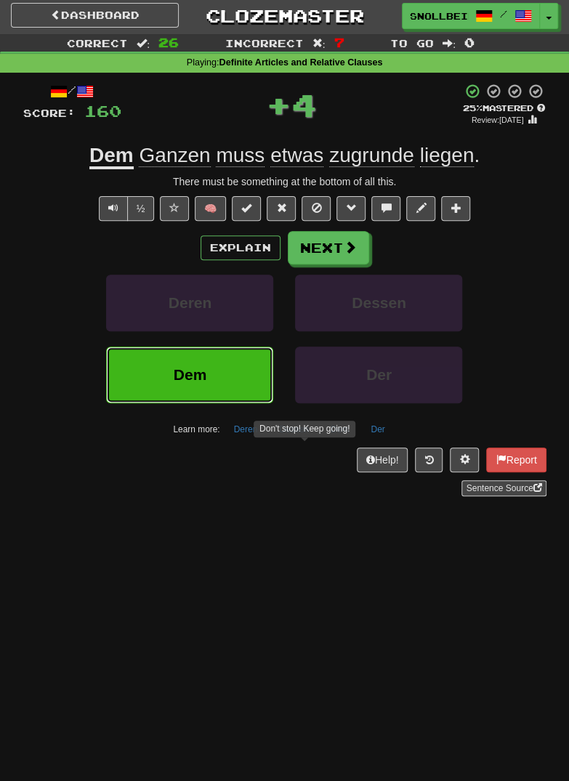
click at [194, 362] on button "Dem" at bounding box center [189, 375] width 167 height 57
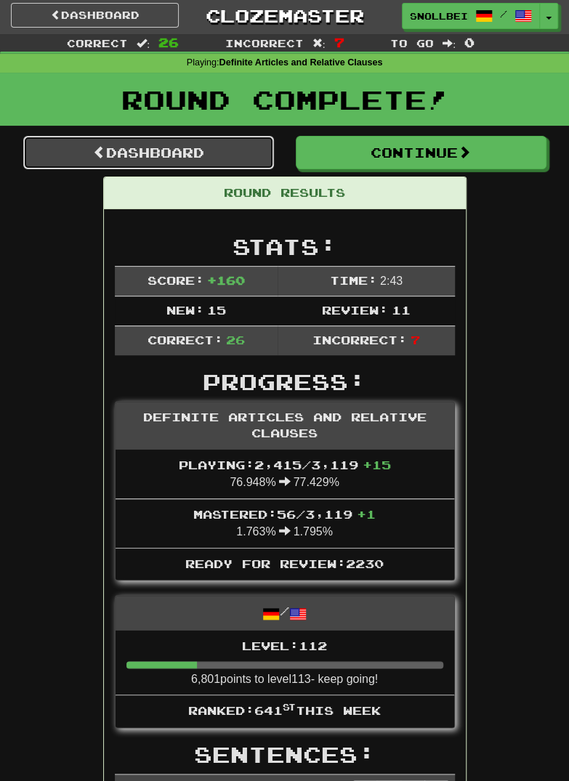
click at [147, 148] on link "Dashboard" at bounding box center [148, 152] width 251 height 33
